Goal: Task Accomplishment & Management: Manage account settings

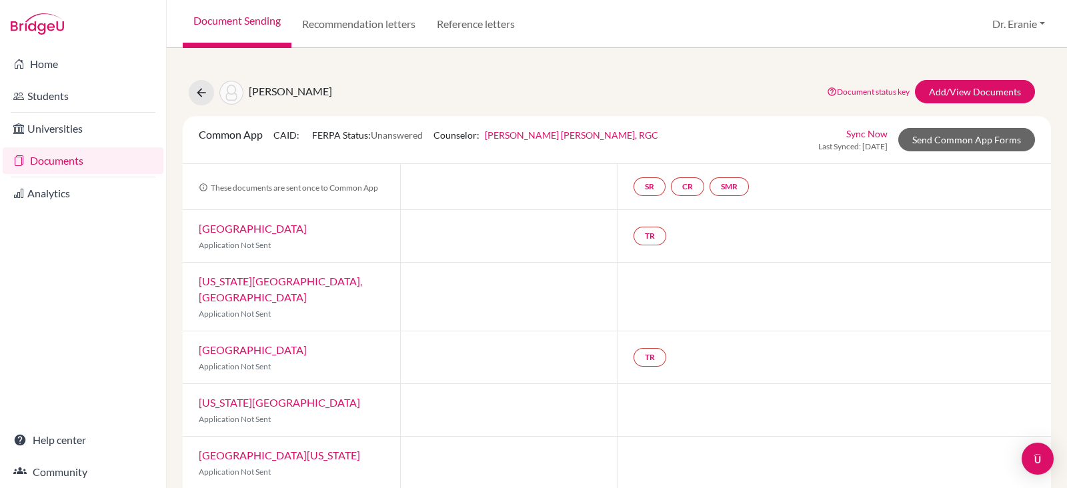
click at [57, 155] on link "Documents" at bounding box center [83, 160] width 161 height 27
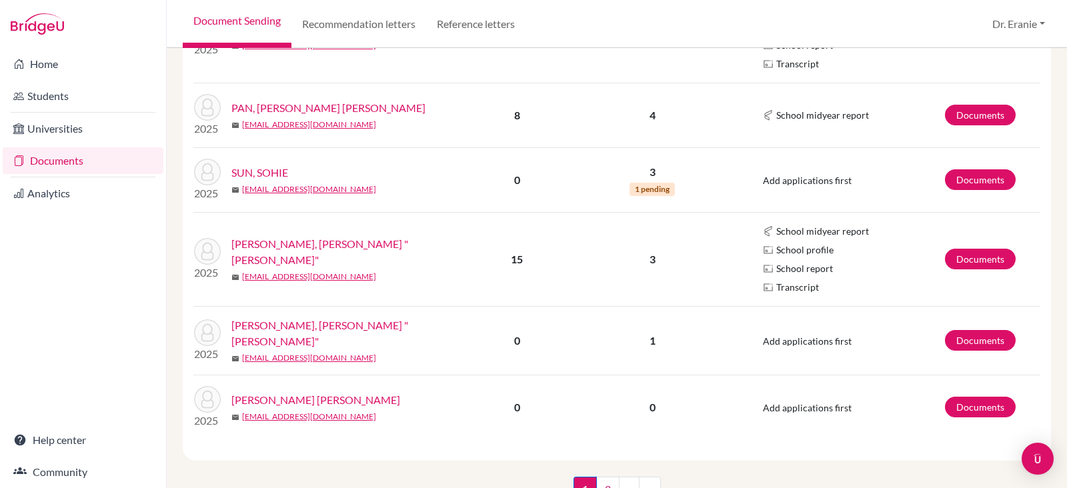
scroll to position [1461, 0]
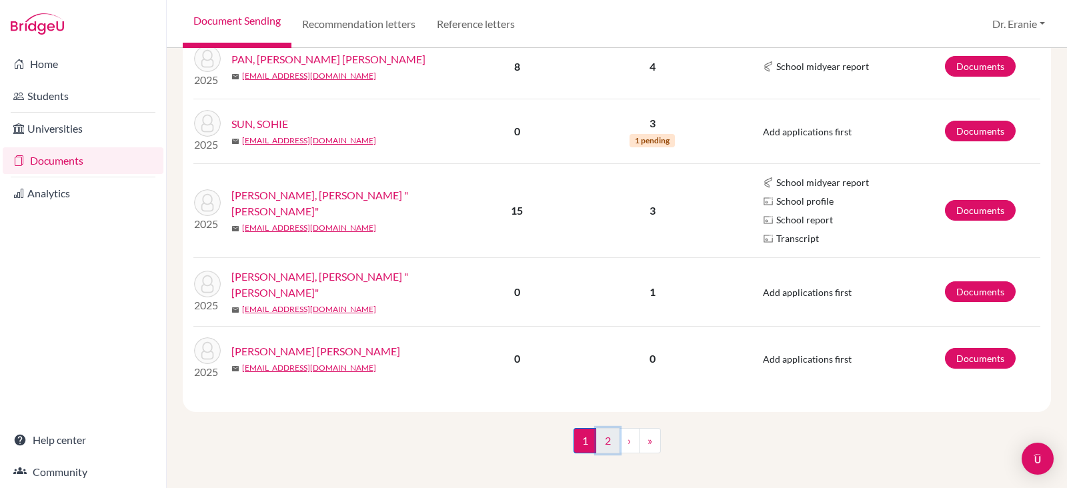
click at [599, 435] on link "2" at bounding box center [607, 440] width 23 height 25
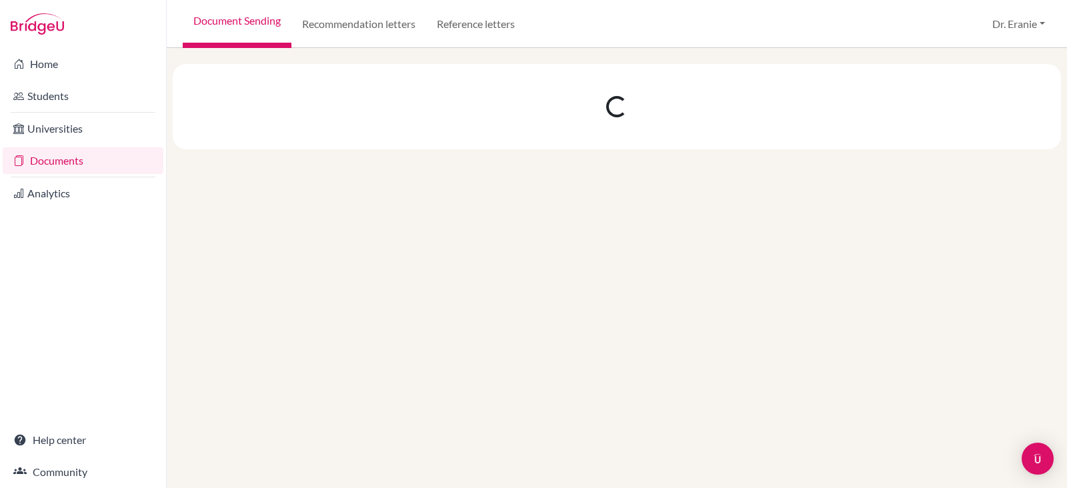
scroll to position [0, 0]
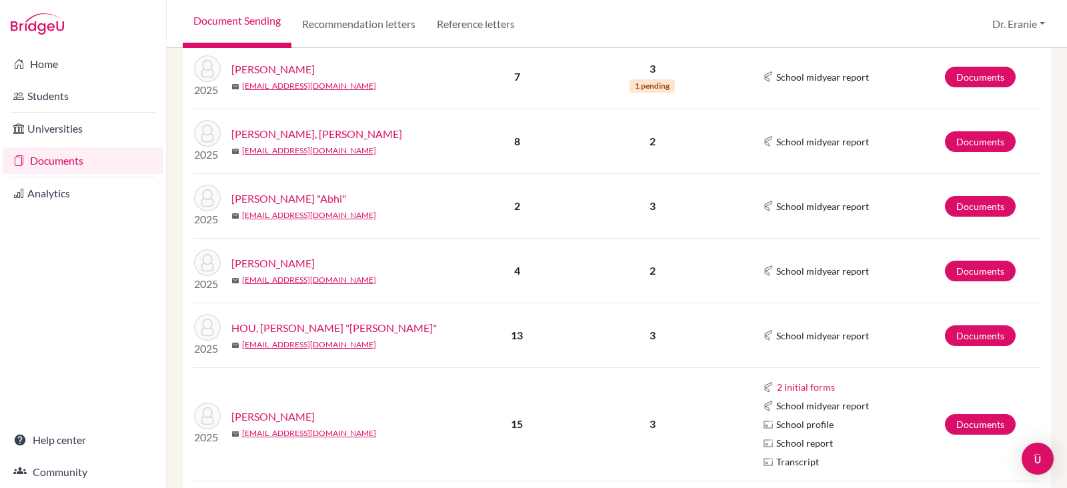
scroll to position [583, 0]
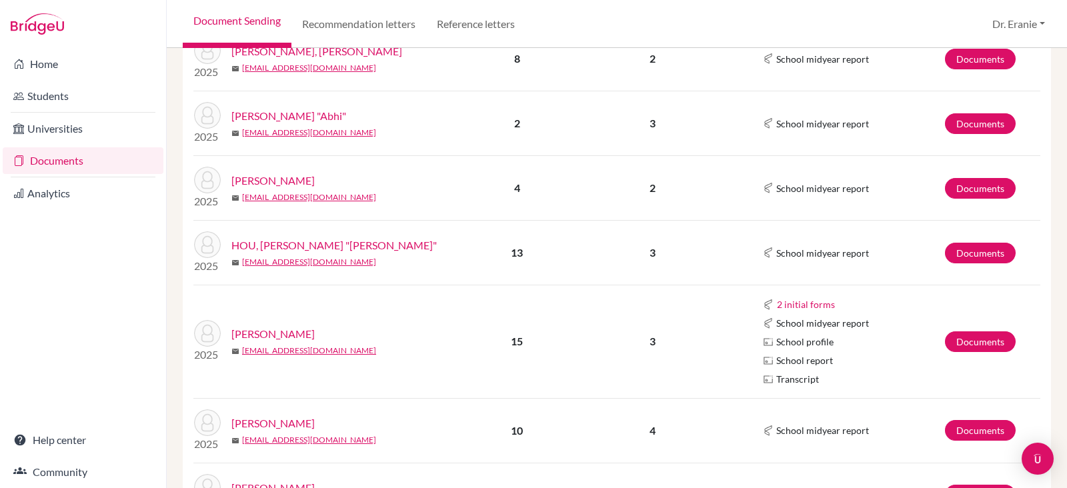
click at [261, 326] on link "[PERSON_NAME]" at bounding box center [272, 334] width 83 height 16
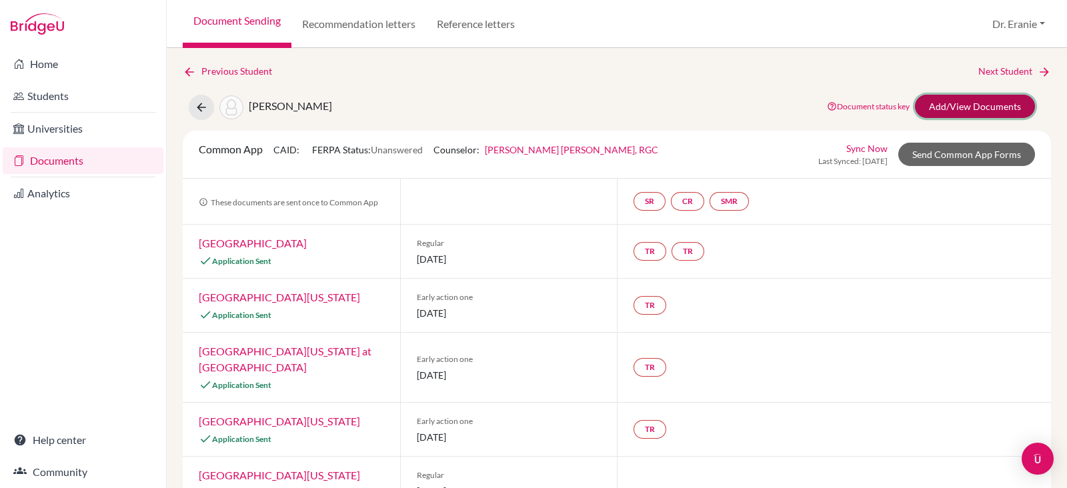
click at [929, 103] on link "Add/View Documents" at bounding box center [975, 106] width 120 height 23
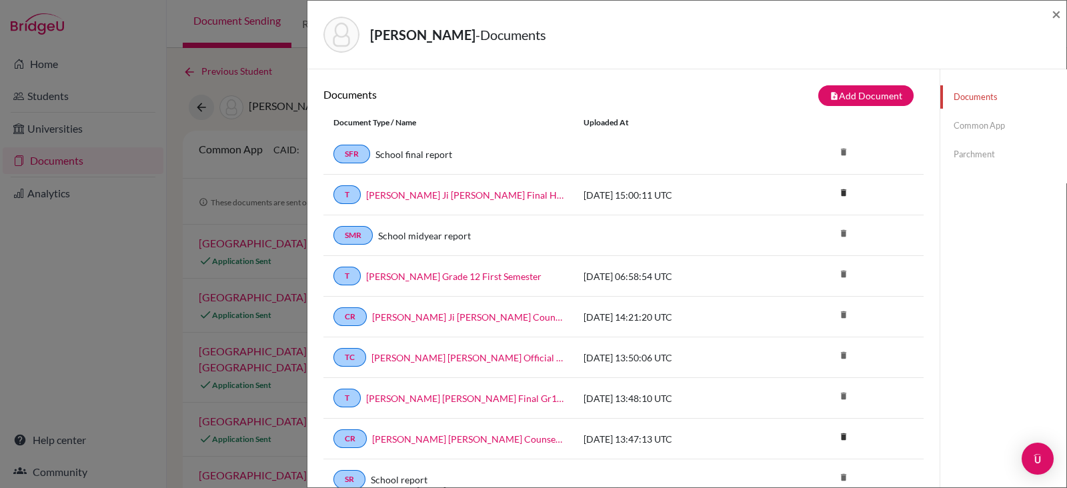
click at [953, 157] on link "Parchment" at bounding box center [1004, 154] width 126 height 23
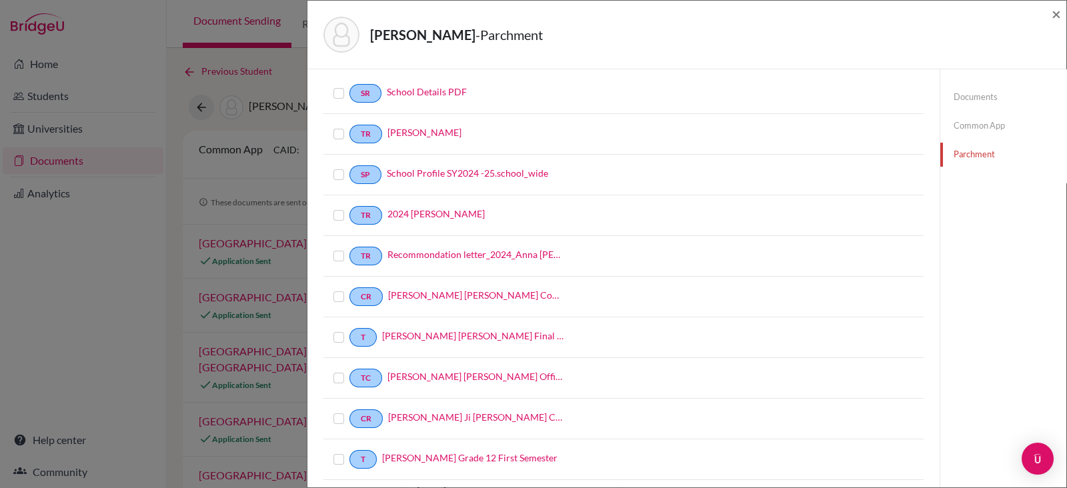
scroll to position [140, 0]
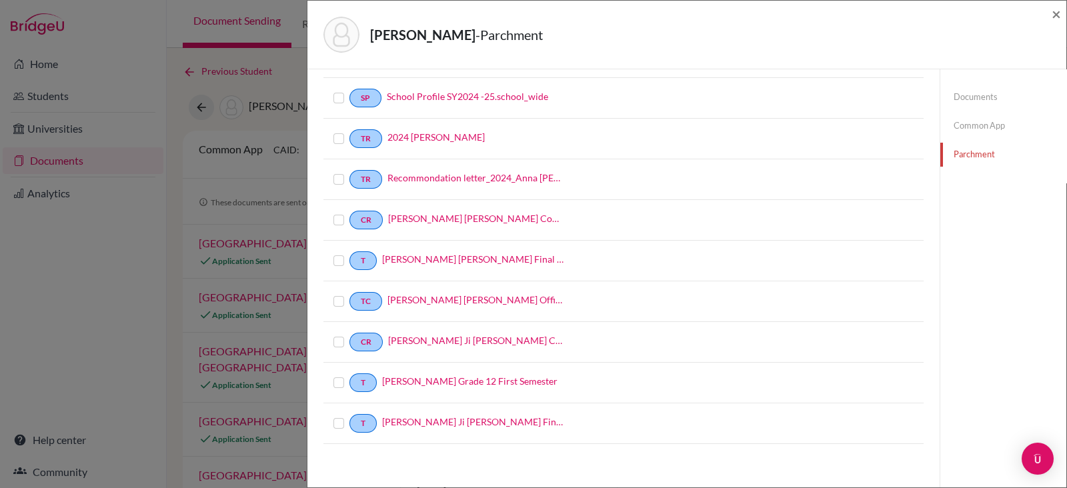
click at [350, 416] on label at bounding box center [350, 416] width 0 height 0
click at [0, 0] on input "checkbox" at bounding box center [0, 0] width 0 height 0
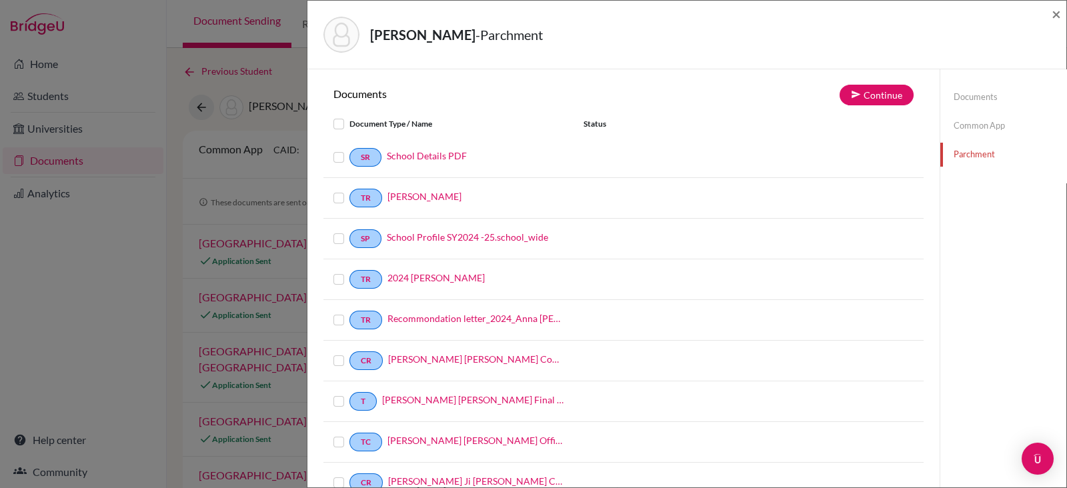
scroll to position [0, 0]
click at [878, 96] on button "Continue" at bounding box center [877, 95] width 74 height 21
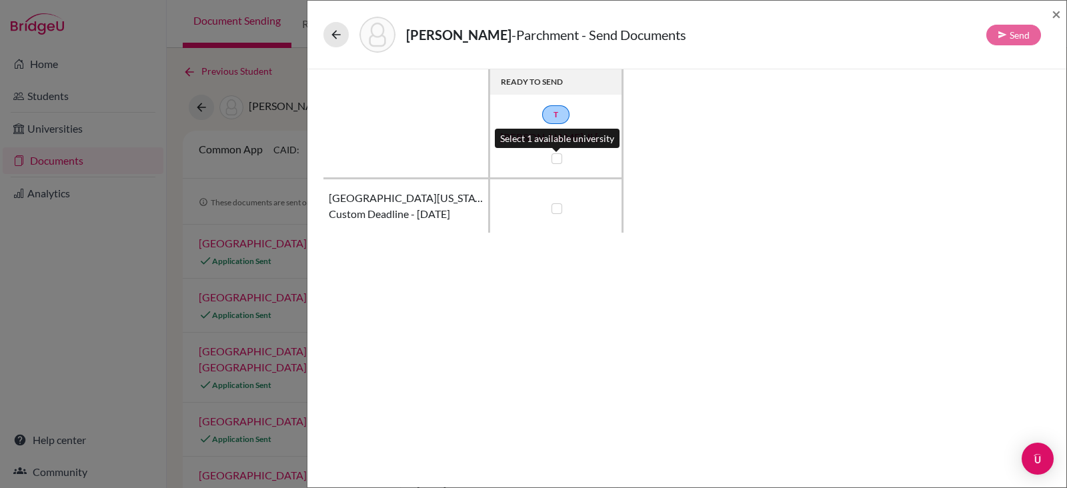
click at [553, 153] on label at bounding box center [557, 158] width 11 height 11
click at [553, 153] on input "checkbox" at bounding box center [553, 157] width 11 height 13
checkbox input "true"
click at [1027, 28] on button "Send" at bounding box center [1014, 35] width 55 height 21
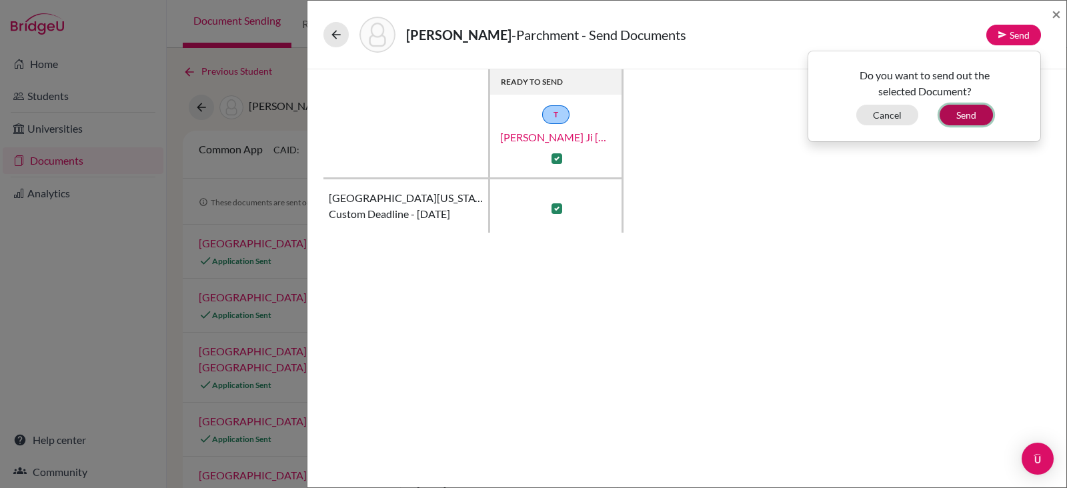
click at [954, 118] on button "Send" at bounding box center [966, 115] width 53 height 21
checkbox input "false"
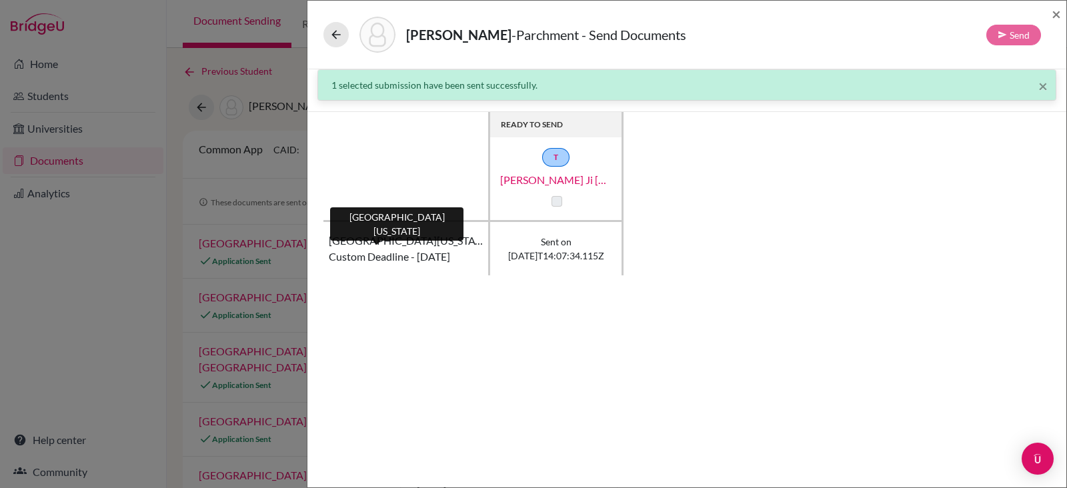
click at [370, 238] on span "[GEOGRAPHIC_DATA][US_STATE]" at bounding box center [406, 241] width 154 height 16
click at [328, 35] on button at bounding box center [336, 34] width 25 height 25
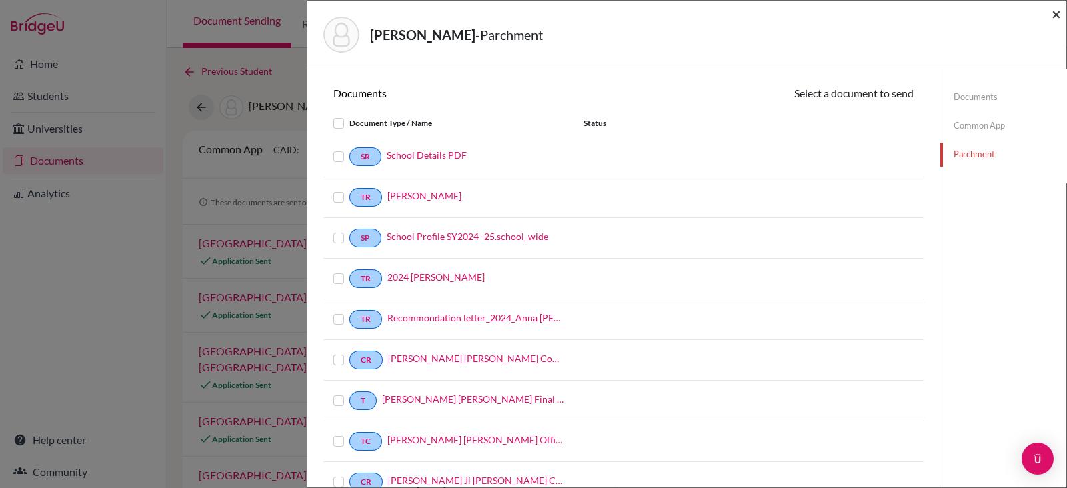
click at [1055, 15] on span "×" at bounding box center [1056, 13] width 9 height 19
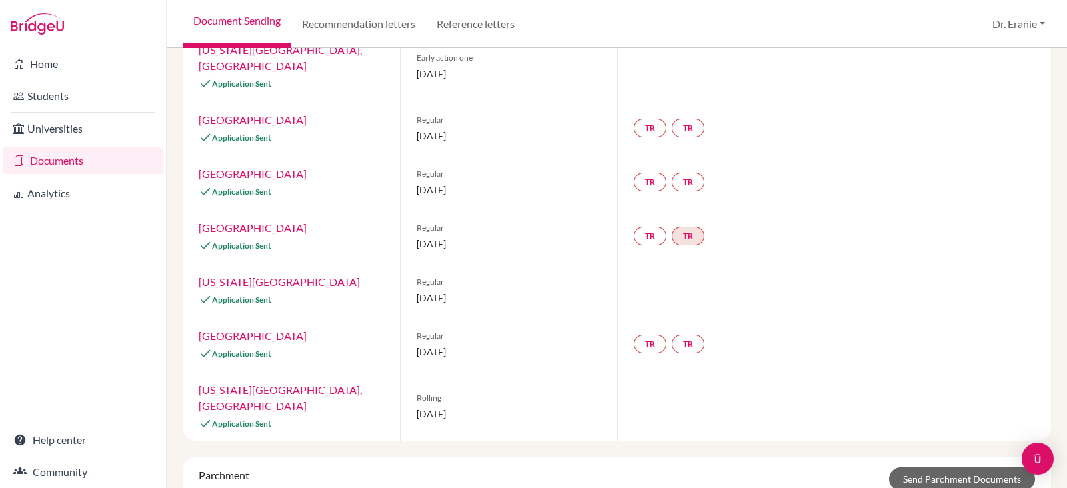
scroll to position [652, 0]
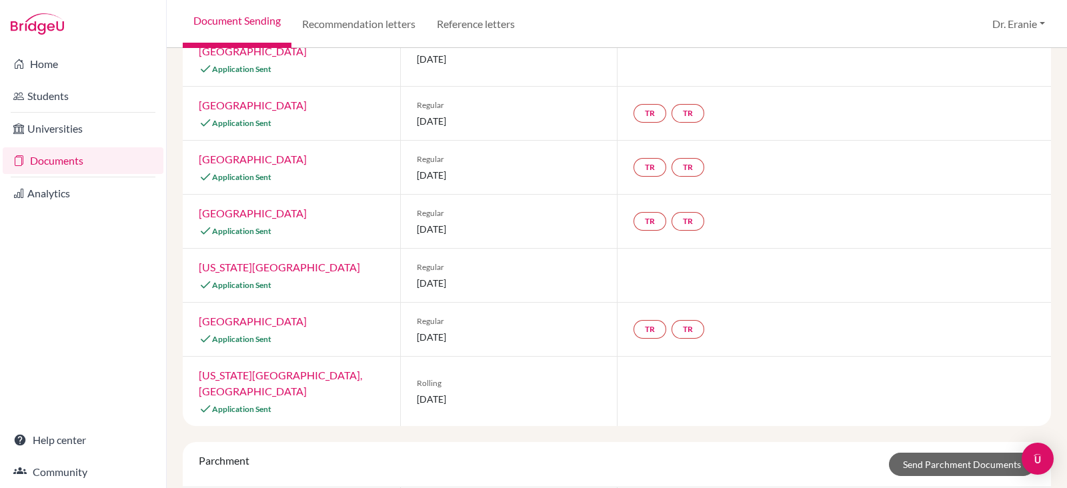
scroll to position [652, 0]
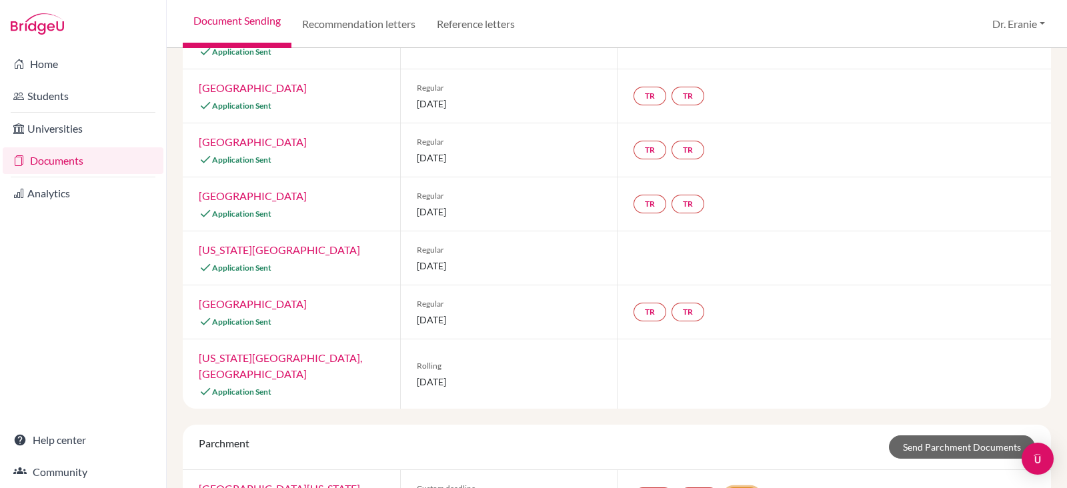
click at [730, 488] on link "send T" at bounding box center [741, 497] width 35 height 19
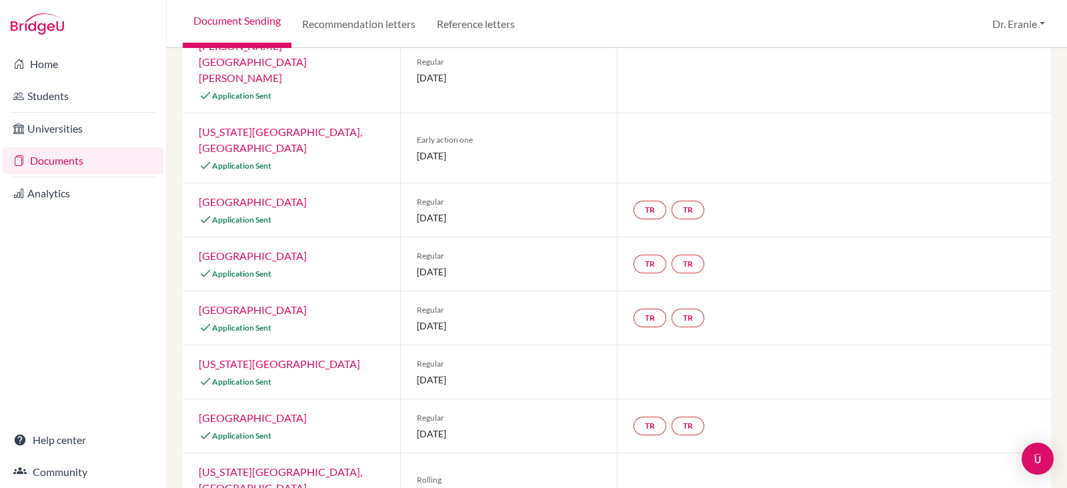
scroll to position [652, 0]
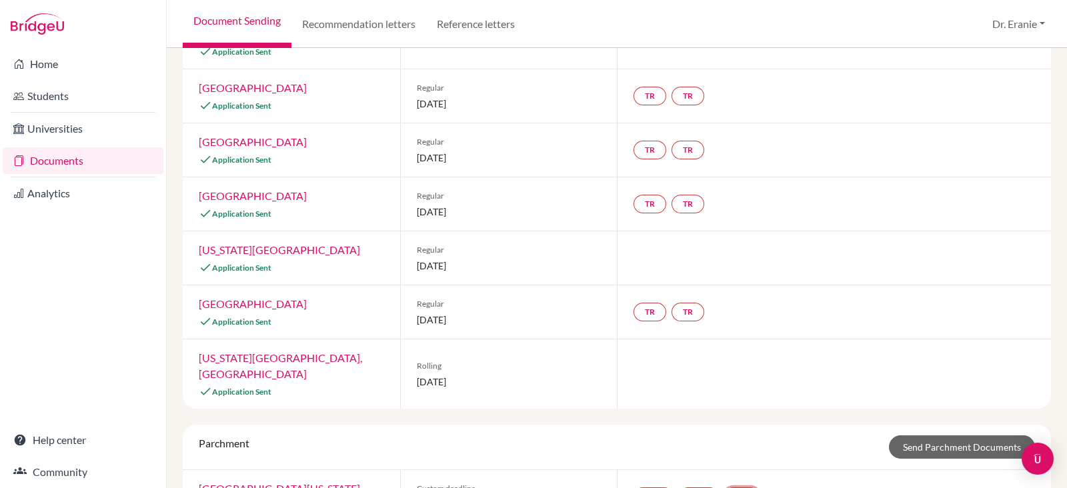
click at [748, 488] on link "done T" at bounding box center [741, 497] width 35 height 19
